Goal: Task Accomplishment & Management: Manage account settings

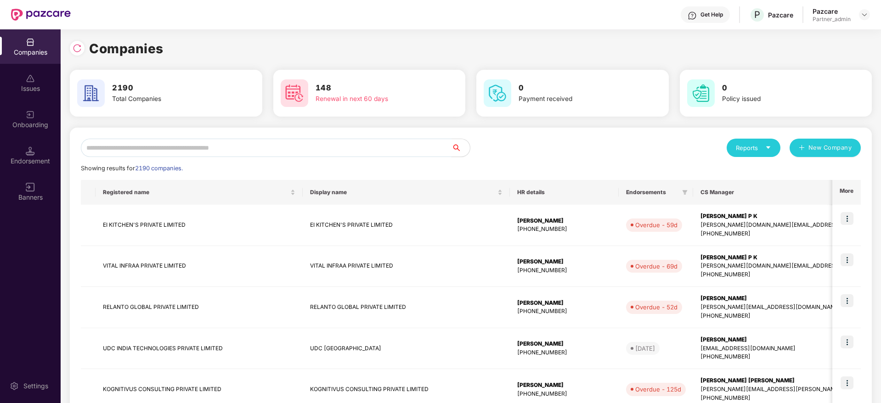
click at [208, 141] on input "text" at bounding box center [266, 148] width 371 height 18
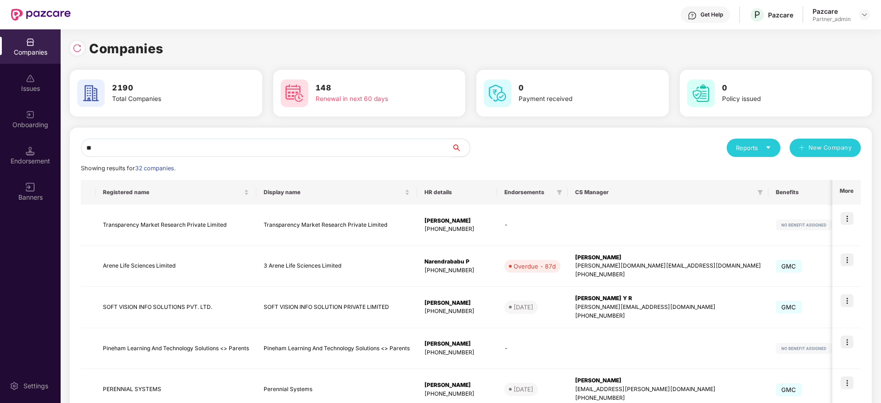
type input "*"
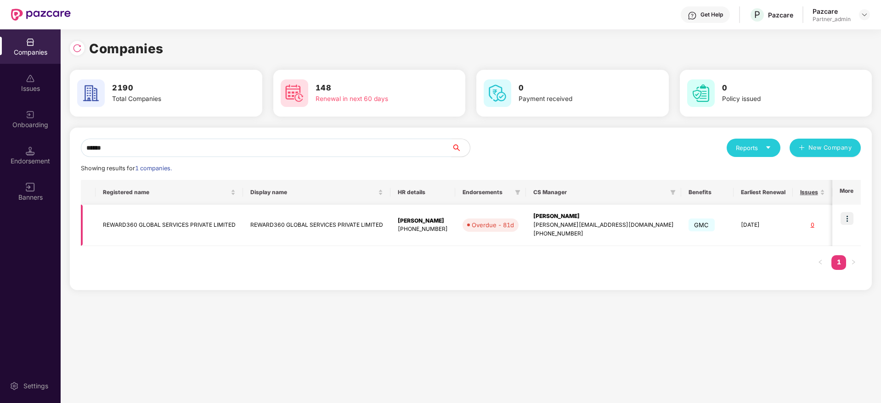
type input "******"
click at [584, 222] on div "[PERSON_NAME][EMAIL_ADDRESS][DOMAIN_NAME]" at bounding box center [603, 225] width 141 height 9
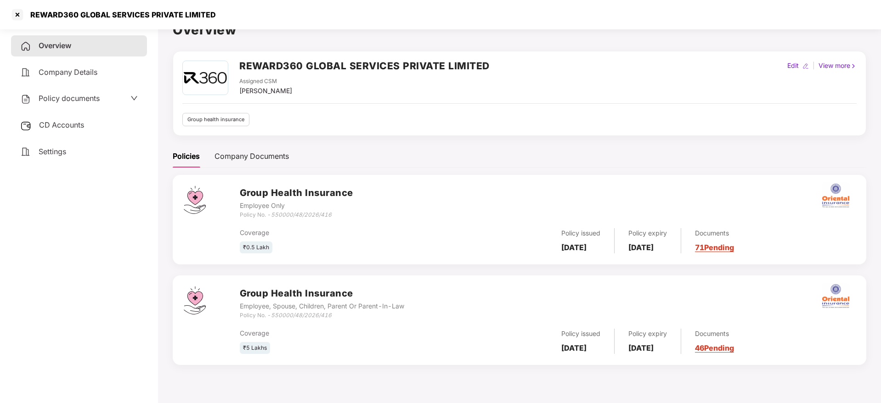
scroll to position [25, 0]
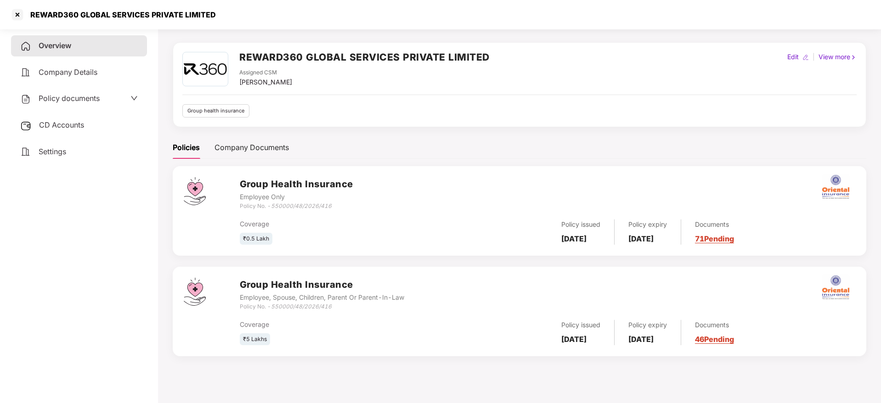
click at [730, 239] on link "71 Pending" at bounding box center [714, 238] width 39 height 9
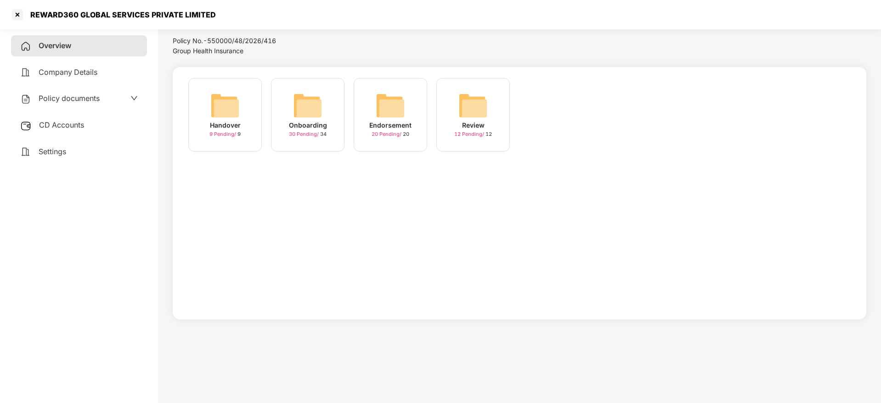
click at [319, 107] on img at bounding box center [307, 105] width 29 height 29
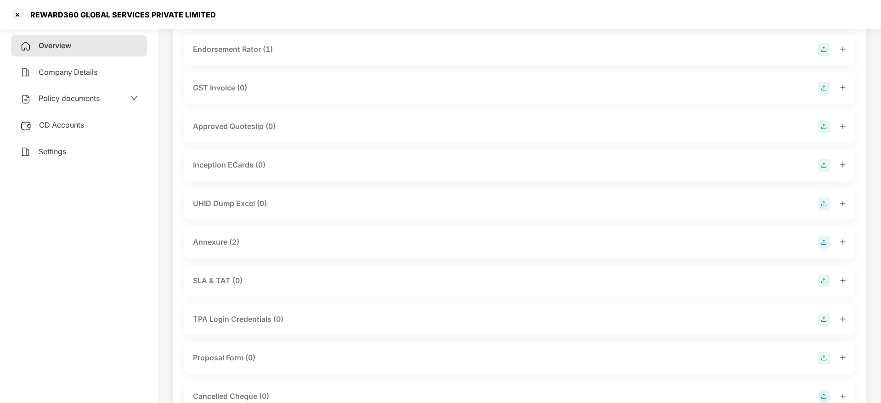
scroll to position [232, 0]
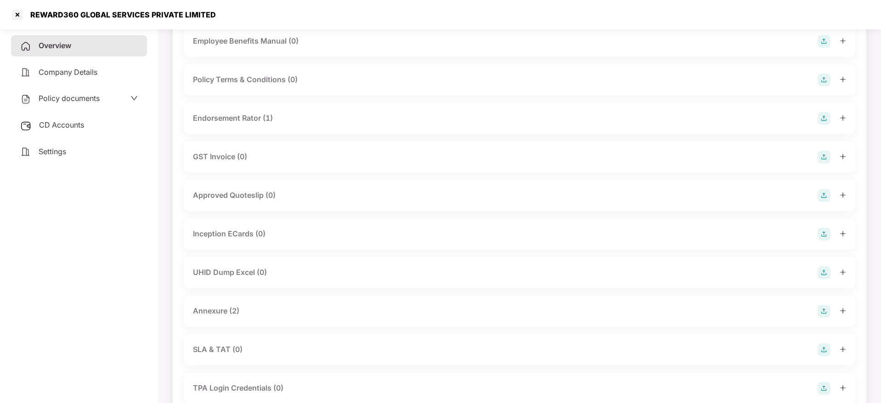
click at [259, 118] on div "Endorsement Rator (1)" at bounding box center [233, 118] width 80 height 11
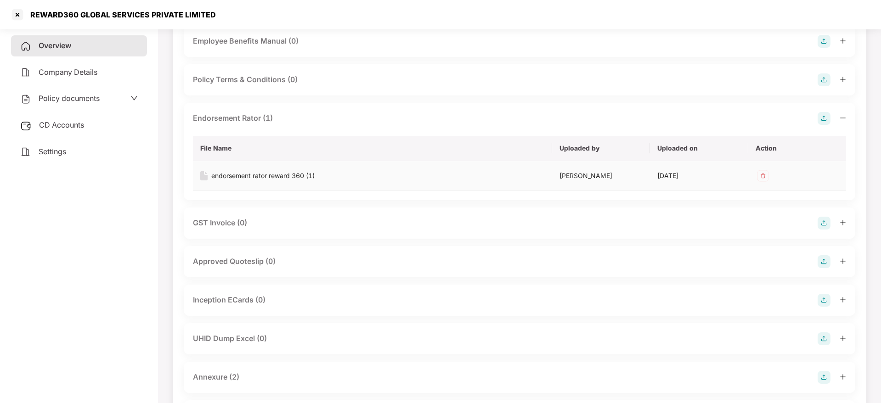
click at [274, 179] on div "endorsement rator reward 360 (1)" at bounding box center [262, 176] width 103 height 10
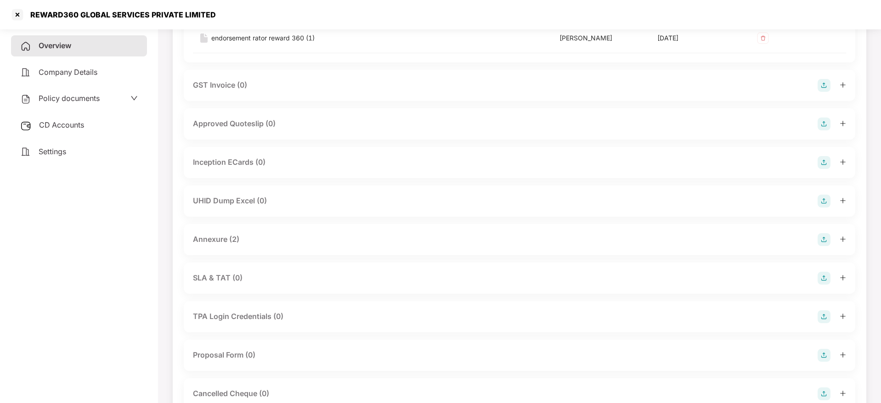
scroll to position [439, 0]
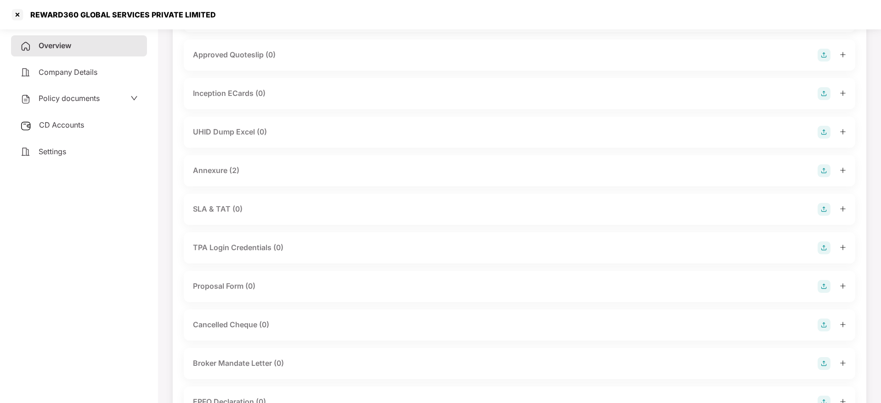
click at [843, 170] on icon "plus" at bounding box center [842, 170] width 0 height 5
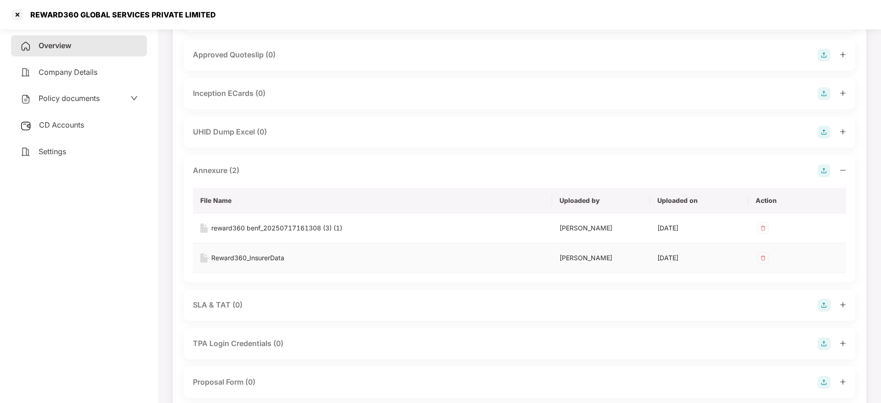
click at [264, 254] on div "Reward360_InsurerData" at bounding box center [247, 258] width 73 height 10
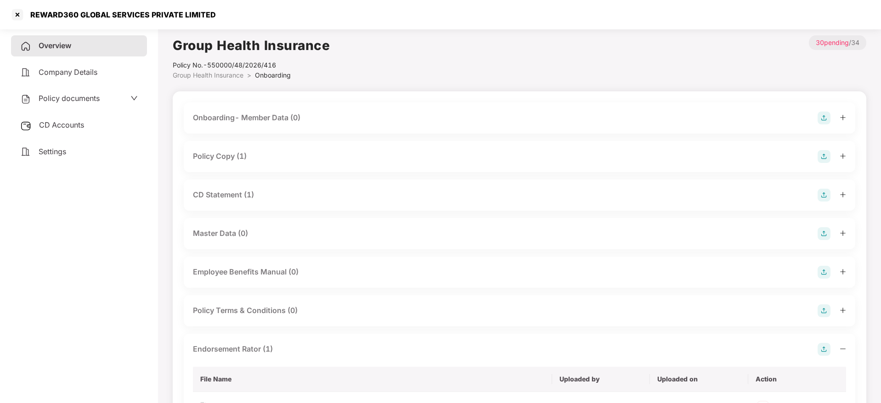
scroll to position [0, 0]
click at [840, 158] on icon "plus" at bounding box center [842, 157] width 6 height 6
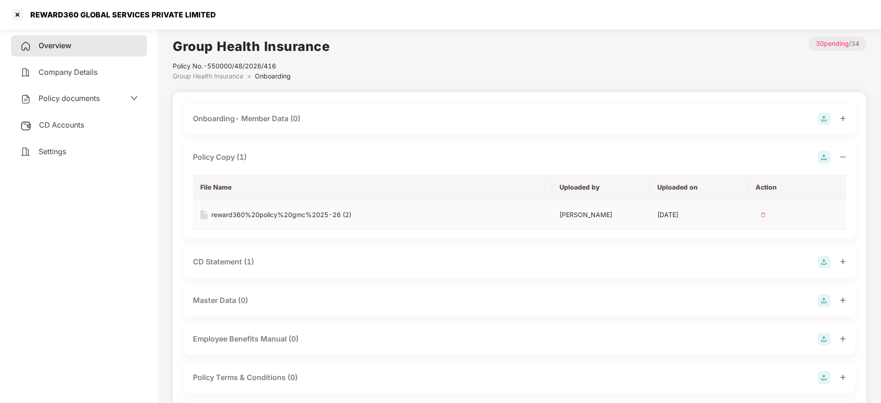
click at [280, 210] on div "reward360%20policy%20gmc%2025-26 (2)" at bounding box center [281, 215] width 140 height 10
click at [15, 14] on div at bounding box center [17, 14] width 15 height 15
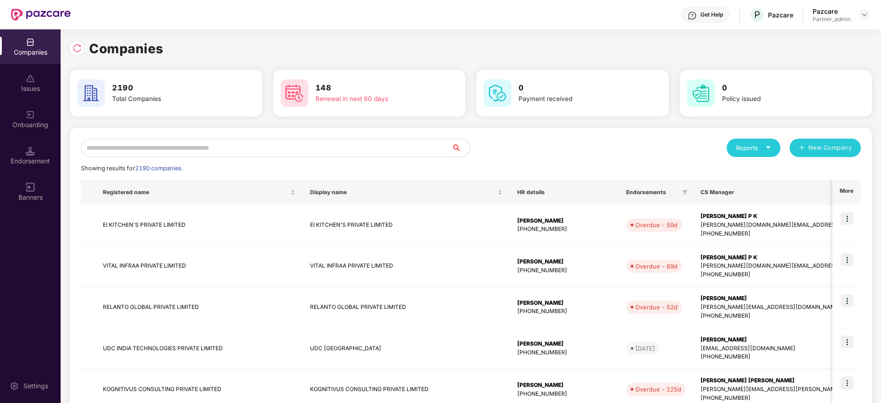
click at [226, 149] on input "text" at bounding box center [266, 148] width 371 height 18
type input "*"
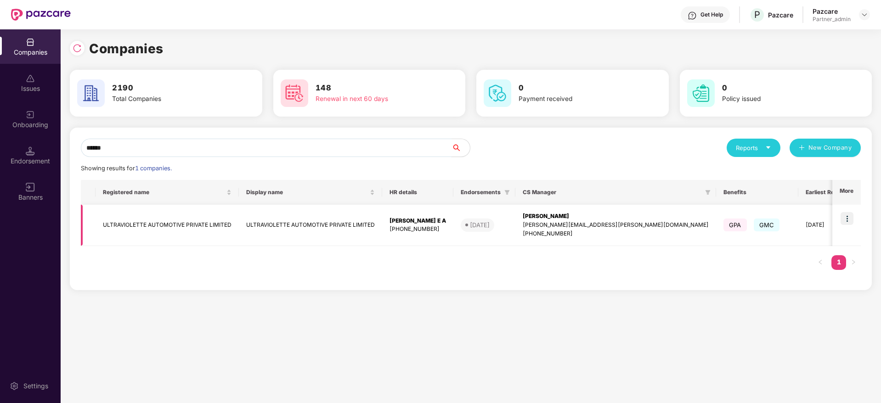
type input "******"
click at [847, 216] on img at bounding box center [846, 218] width 13 height 13
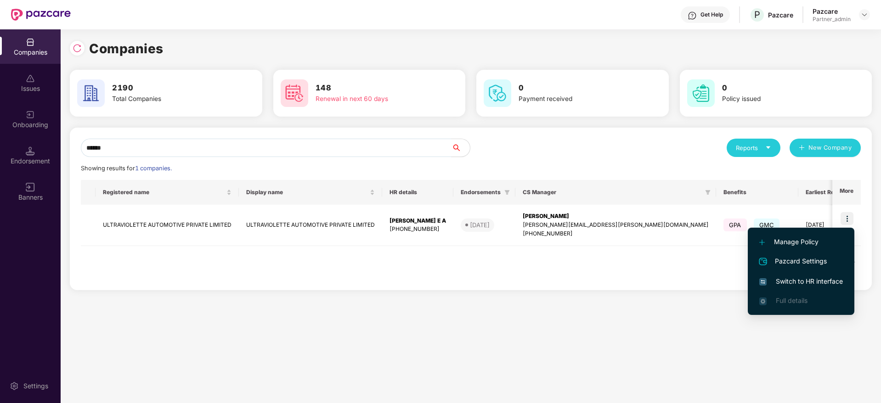
click at [809, 289] on li "Switch to HR interface" at bounding box center [801, 281] width 107 height 19
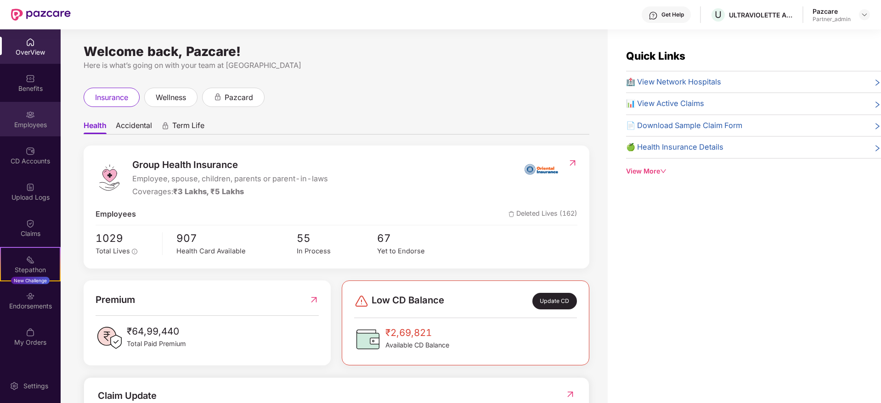
click at [22, 118] on div "Employees" at bounding box center [30, 119] width 61 height 34
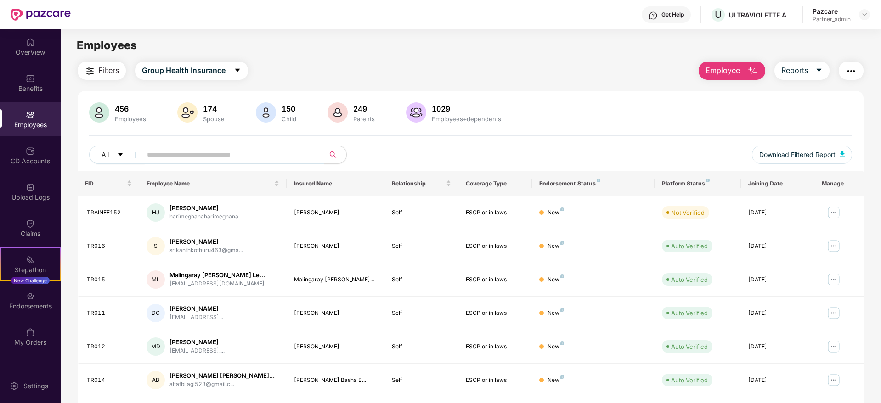
click at [179, 154] on input "text" at bounding box center [229, 155] width 165 height 14
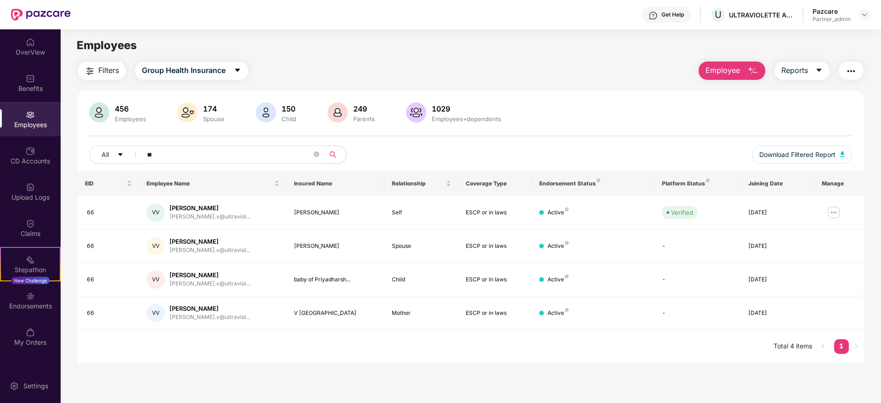
type input "**"
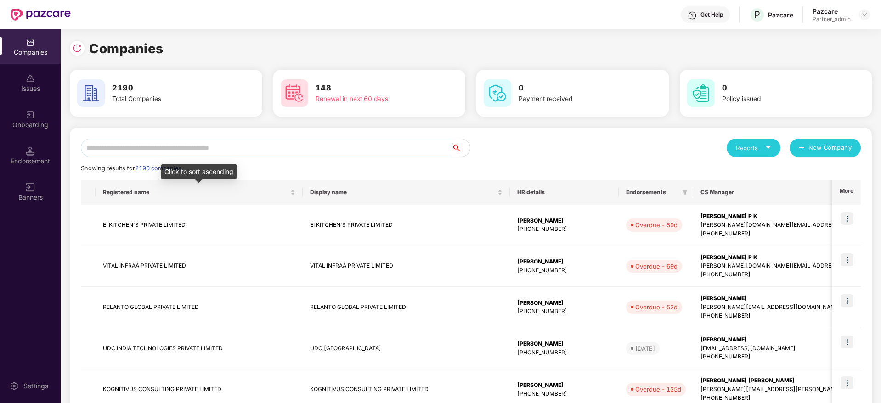
click at [193, 148] on input "text" at bounding box center [266, 148] width 371 height 18
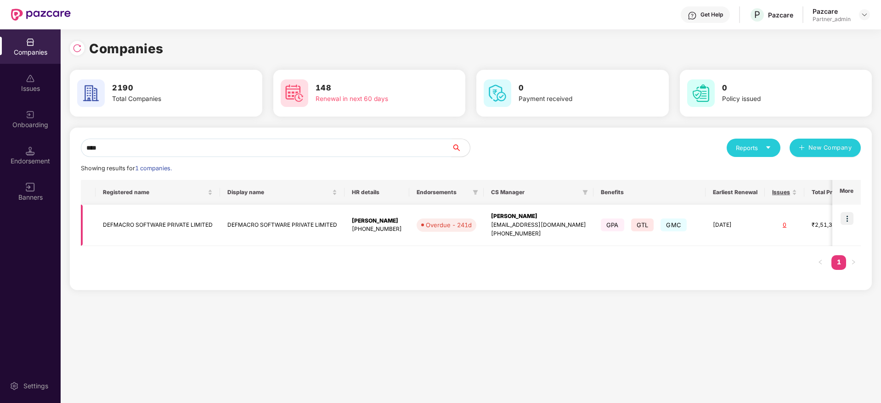
type input "****"
click at [847, 220] on img at bounding box center [846, 218] width 13 height 13
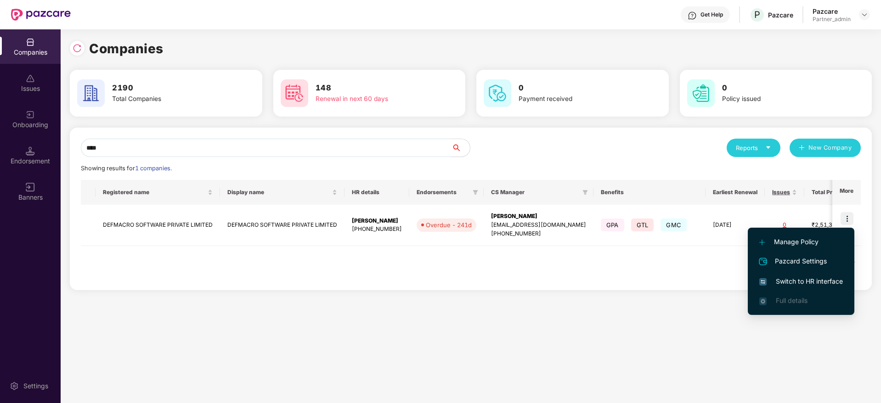
click at [800, 279] on span "Switch to HR interface" at bounding box center [801, 281] width 84 height 10
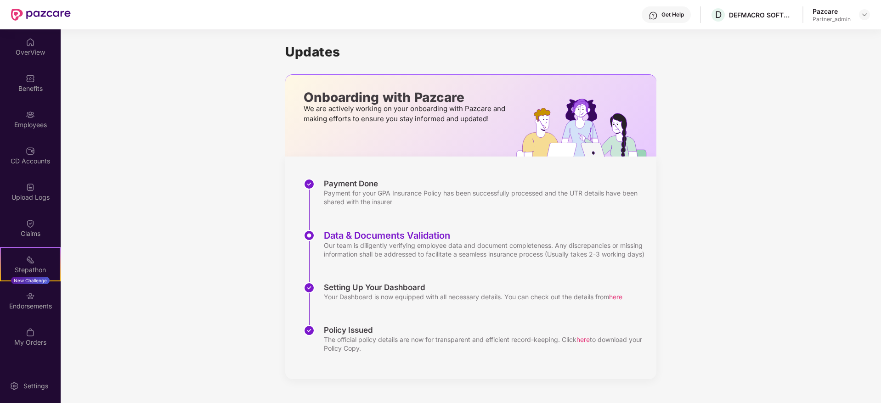
click at [34, 71] on div "Benefits" at bounding box center [30, 83] width 61 height 34
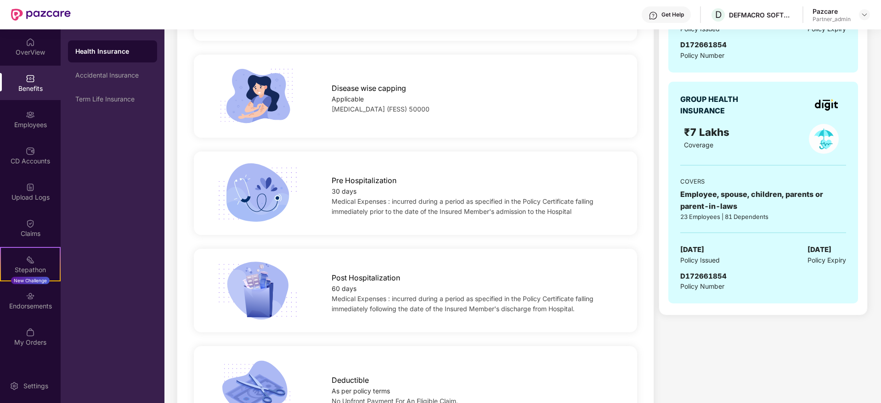
scroll to position [551, 0]
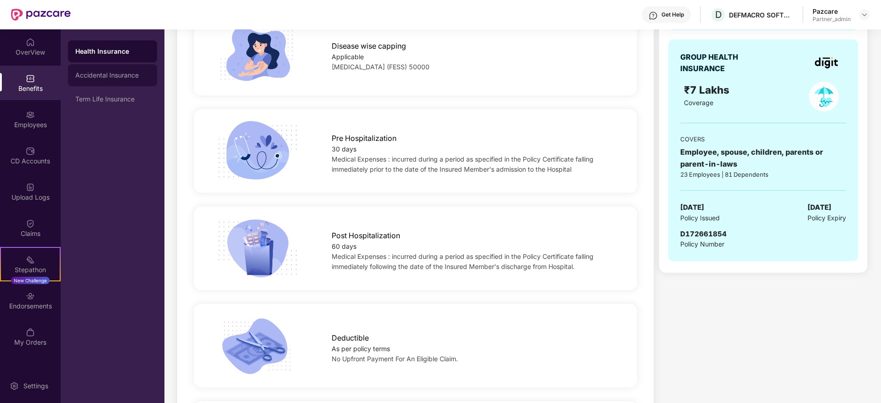
click at [101, 77] on div "Accidental Insurance" at bounding box center [112, 75] width 74 height 7
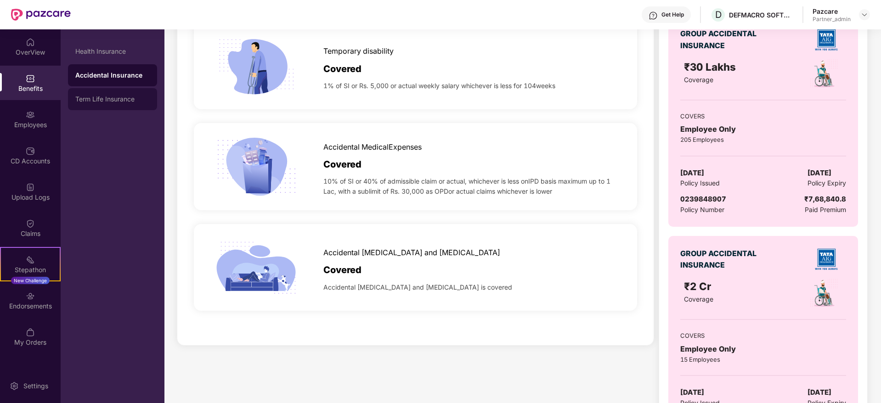
click at [120, 101] on div "Term Life Insurance" at bounding box center [112, 99] width 74 height 7
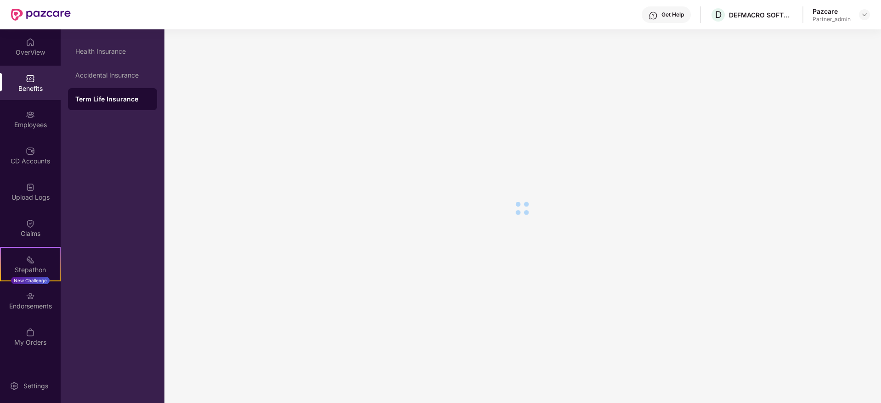
scroll to position [551, 0]
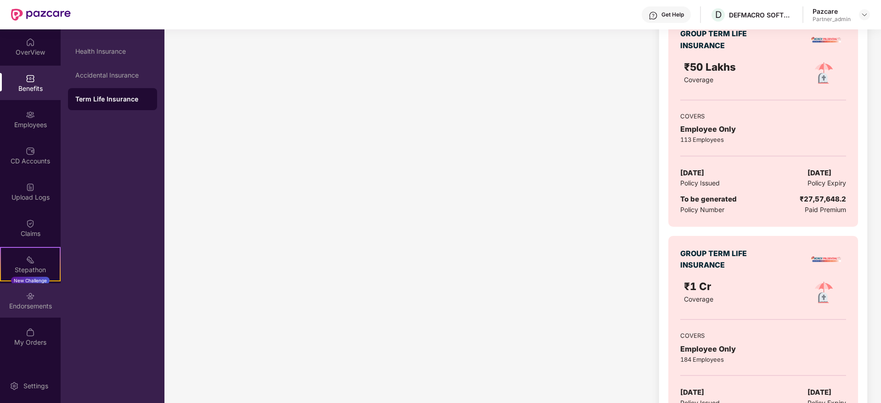
click at [25, 303] on div "Endorsements" at bounding box center [30, 306] width 61 height 9
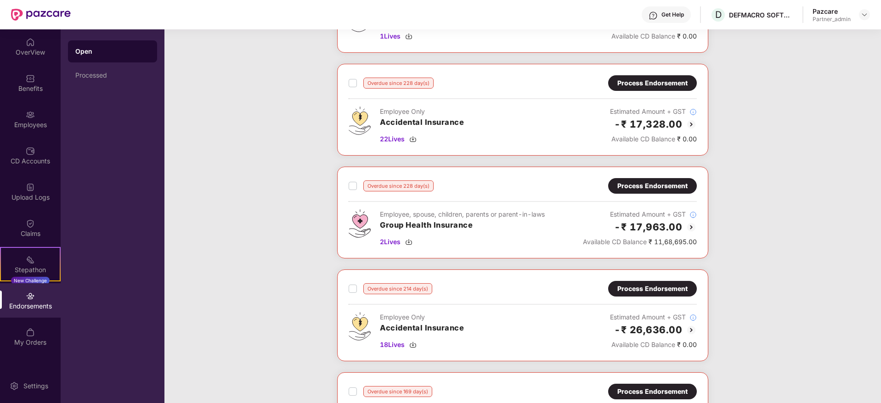
scroll to position [138, 0]
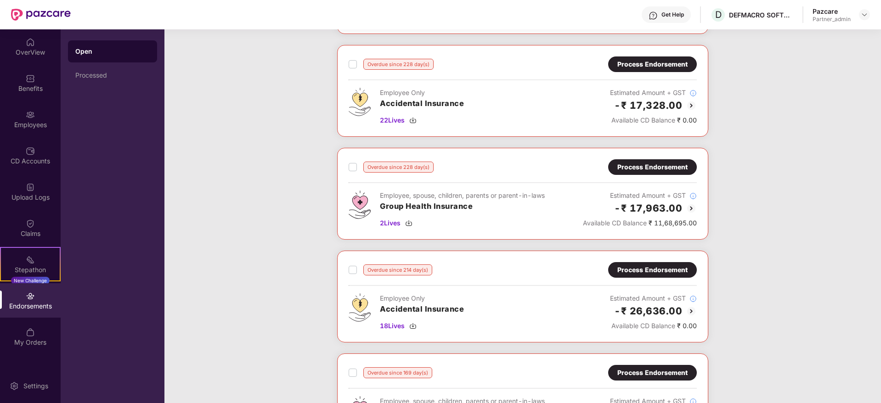
click at [631, 167] on div "Process Endorsement" at bounding box center [652, 167] width 70 height 10
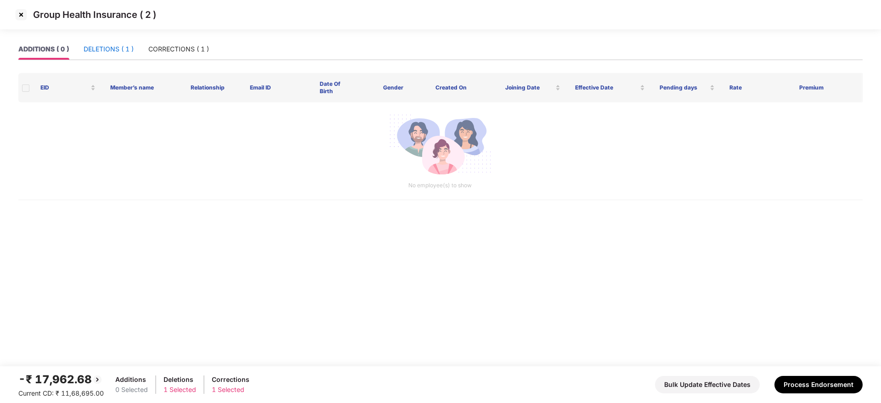
click at [125, 51] on div "DELETIONS ( 1 )" at bounding box center [109, 49] width 50 height 10
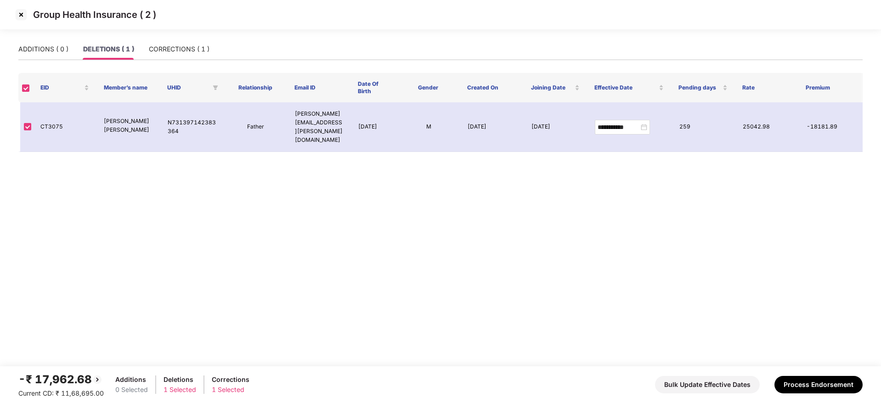
click at [17, 12] on img at bounding box center [21, 14] width 15 height 15
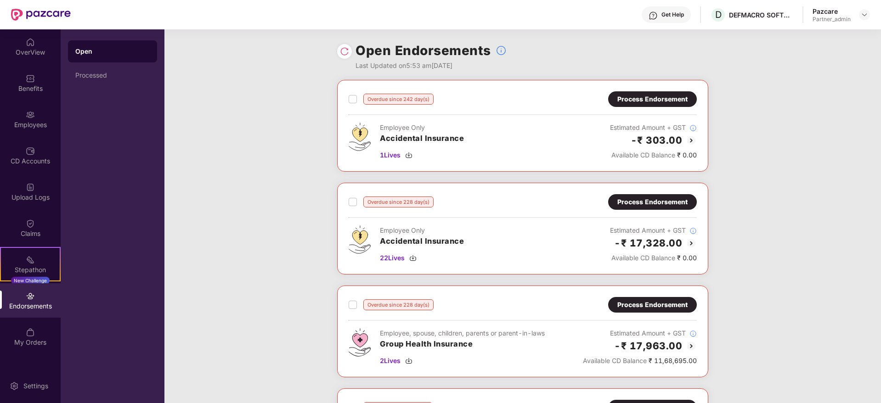
scroll to position [138, 0]
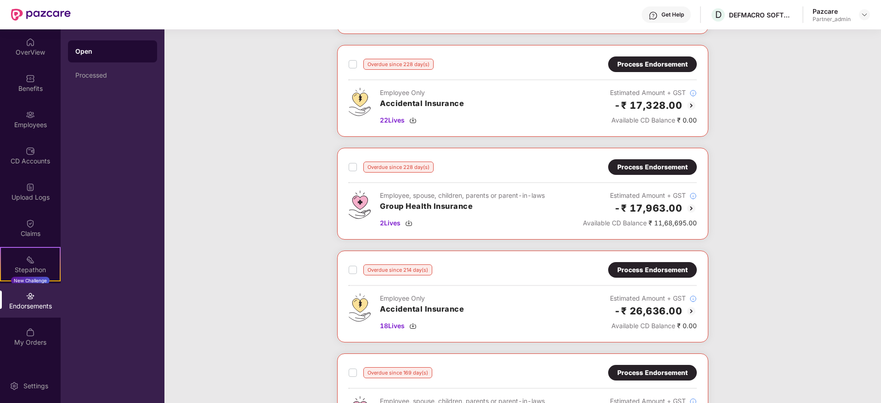
click at [650, 165] on div "Process Endorsement" at bounding box center [652, 167] width 70 height 10
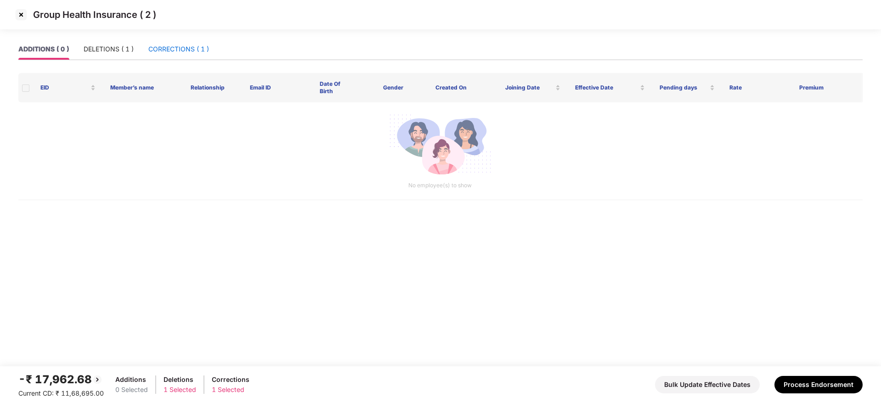
click at [185, 51] on div "CORRECTIONS ( 1 )" at bounding box center [178, 49] width 61 height 10
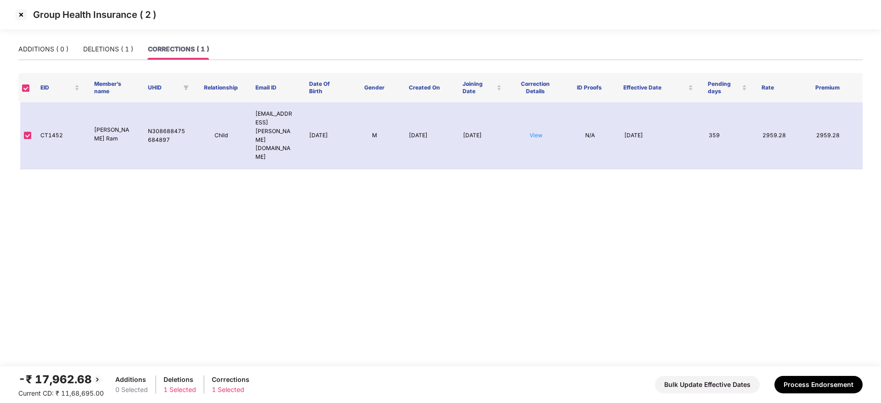
click at [22, 17] on img at bounding box center [21, 14] width 15 height 15
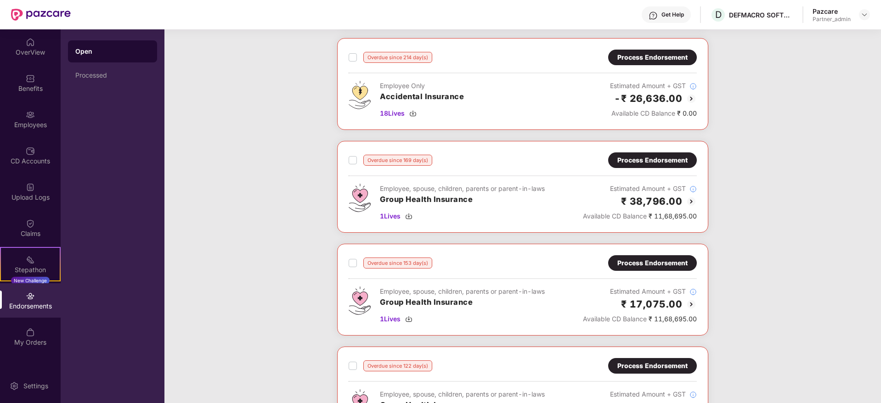
scroll to position [275, 0]
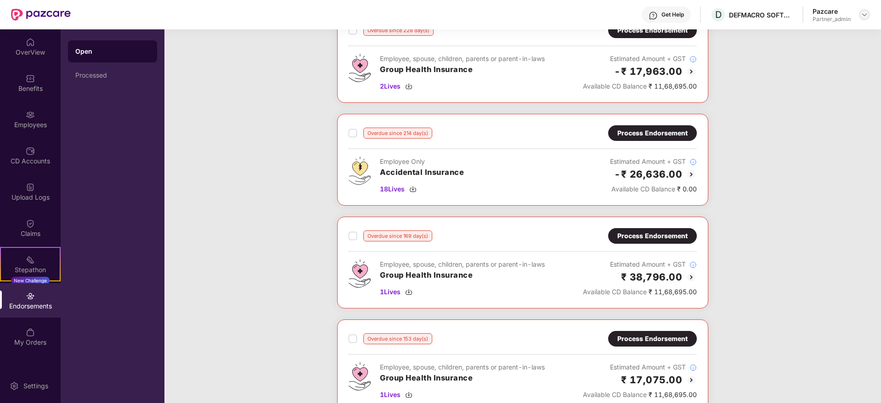
click at [863, 16] on img at bounding box center [864, 14] width 7 height 7
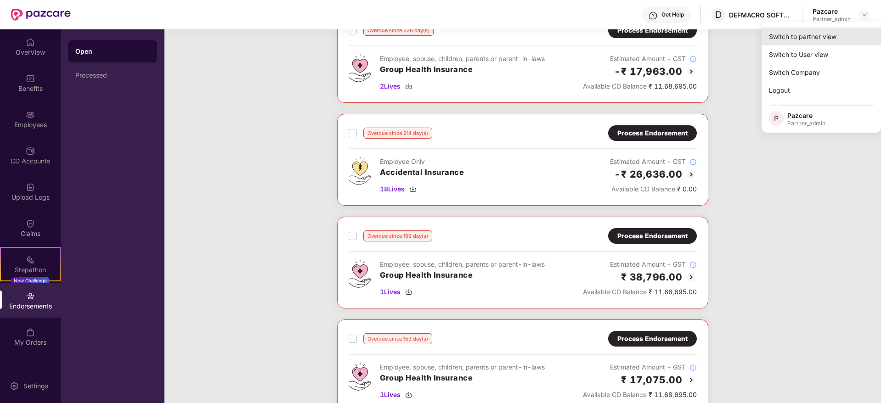
click at [816, 38] on div "Switch to partner view" at bounding box center [820, 37] width 119 height 18
